Goal: Information Seeking & Learning: Learn about a topic

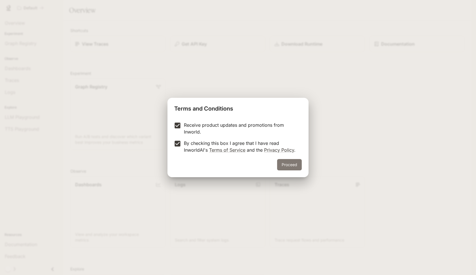
click at [290, 163] on button "Proceed" at bounding box center [289, 164] width 25 height 11
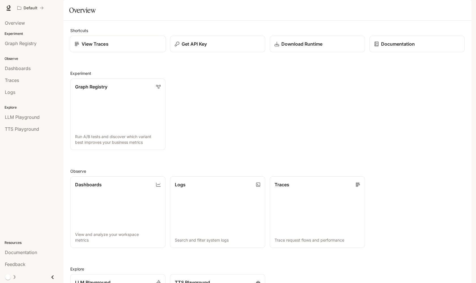
click at [90, 47] on p "View Traces" at bounding box center [95, 44] width 27 height 7
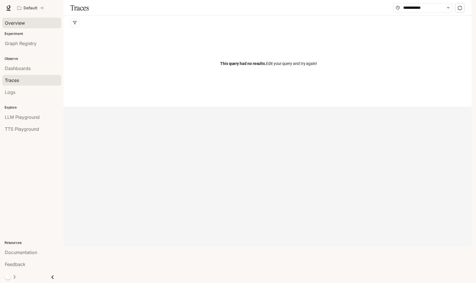
click at [19, 22] on span "Overview" at bounding box center [15, 23] width 20 height 7
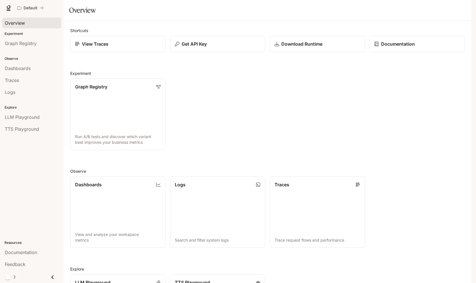
click at [440, 7] on span "Documentation" at bounding box center [438, 8] width 28 height 7
